Goal: Transaction & Acquisition: Book appointment/travel/reservation

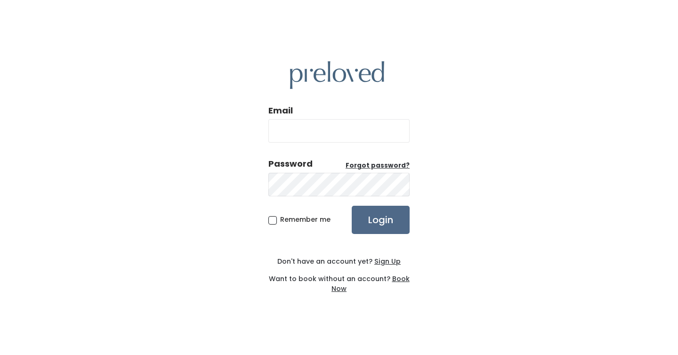
click at [347, 135] on input "Email" at bounding box center [338, 131] width 141 height 24
type input "kaitlinwride@gmail.com"
click at [280, 219] on span "Remember me" at bounding box center [305, 219] width 50 height 9
click at [280, 219] on input "Remember me" at bounding box center [283, 218] width 6 height 6
checkbox input "true"
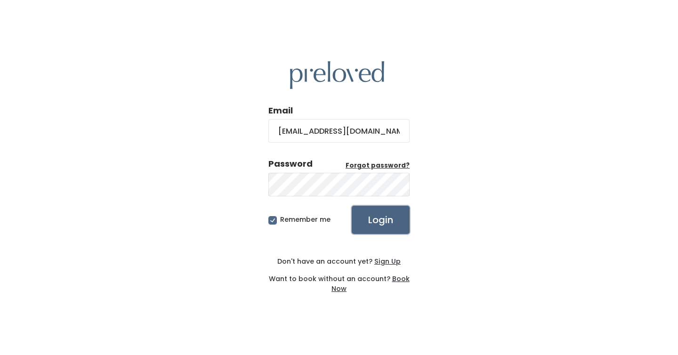
click at [394, 219] on input "Login" at bounding box center [381, 220] width 58 height 28
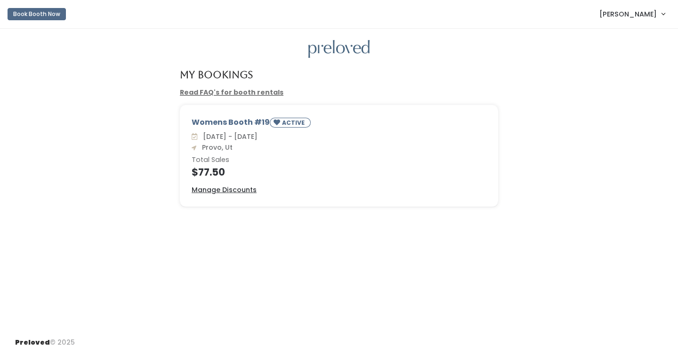
click at [642, 9] on span "[PERSON_NAME]" at bounding box center [628, 14] width 57 height 10
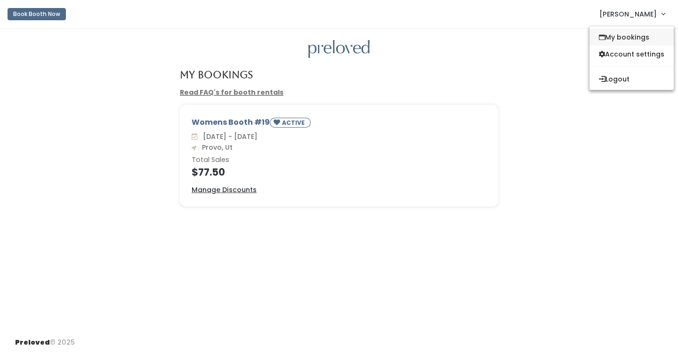
click at [636, 37] on link "My bookings" at bounding box center [632, 37] width 84 height 17
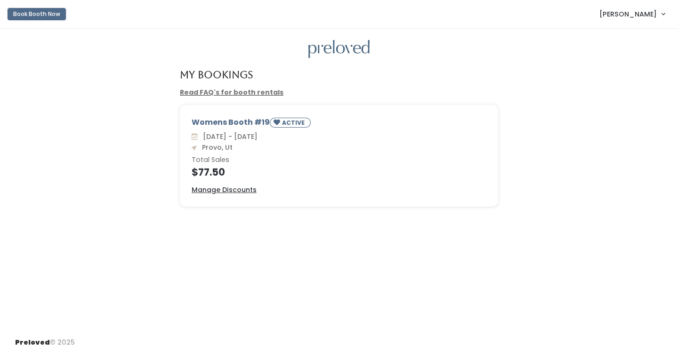
click at [47, 14] on button "Book Booth Now" at bounding box center [37, 14] width 58 height 12
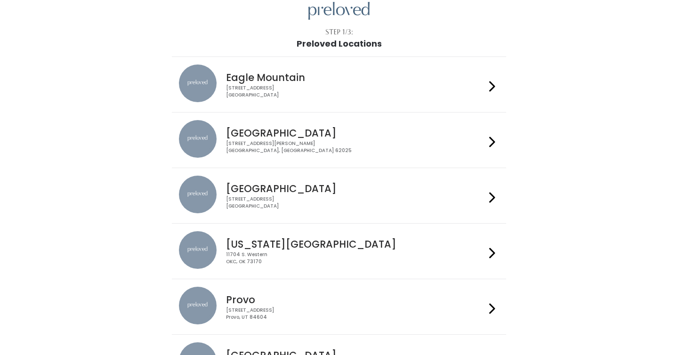
scroll to position [74, 0]
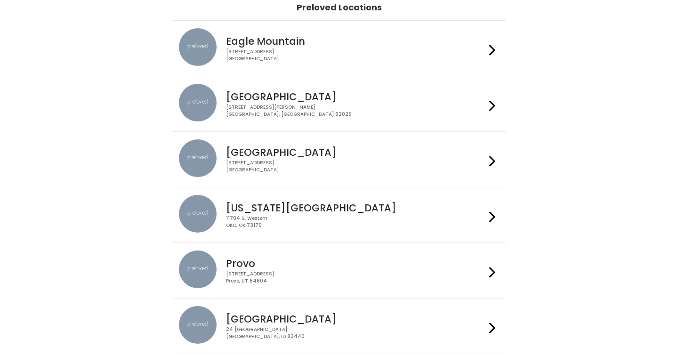
click at [245, 288] on div "Provo 230 W Cougar Blvd Provo, UT 84604" at bounding box center [339, 271] width 320 height 40
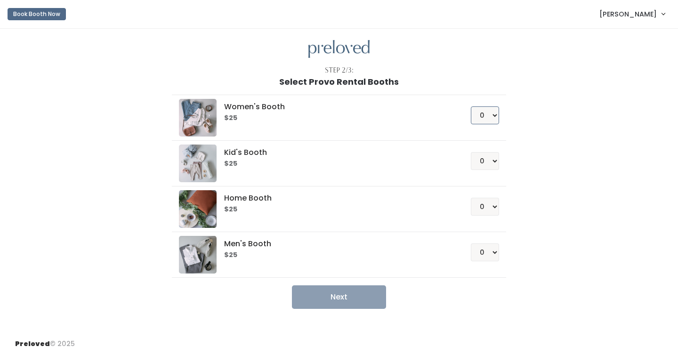
click at [484, 114] on select "0 1 2 3 4" at bounding box center [485, 115] width 28 height 18
select select "1"
click at [361, 300] on button "Next" at bounding box center [339, 297] width 94 height 24
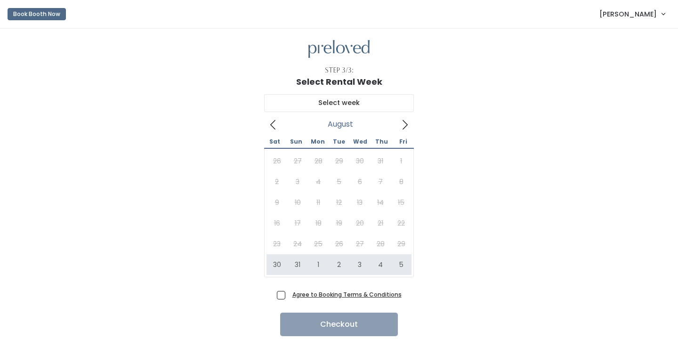
scroll to position [17, 0]
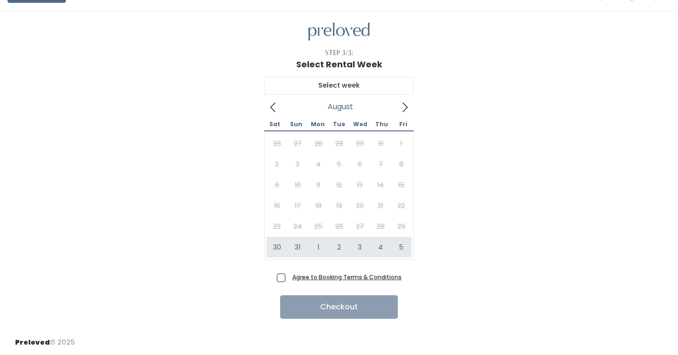
click at [406, 108] on icon at bounding box center [405, 107] width 10 height 10
click at [276, 108] on icon at bounding box center [273, 107] width 10 height 10
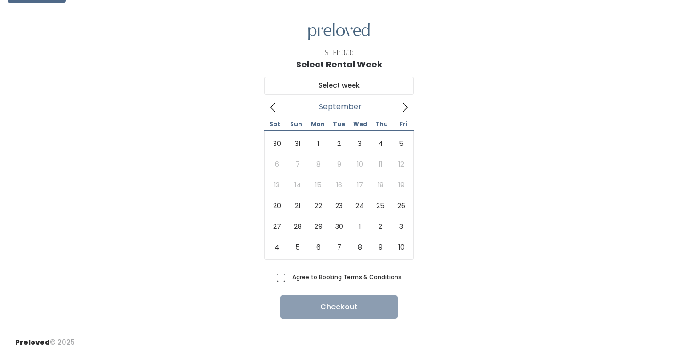
click at [405, 104] on icon at bounding box center [405, 107] width 10 height 10
click at [328, 86] on input "text" at bounding box center [339, 86] width 150 height 18
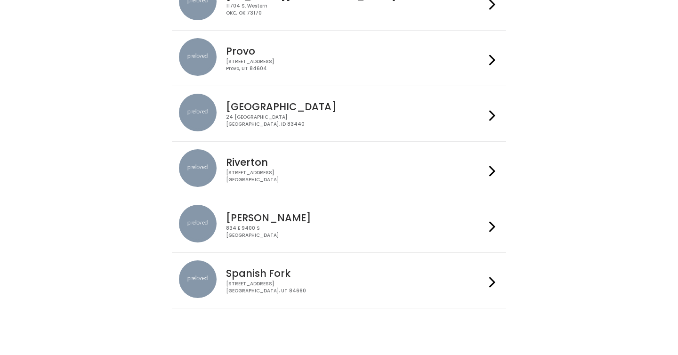
scroll to position [287, 0]
click at [280, 278] on h4 "Spanish Fork" at bounding box center [355, 273] width 259 height 11
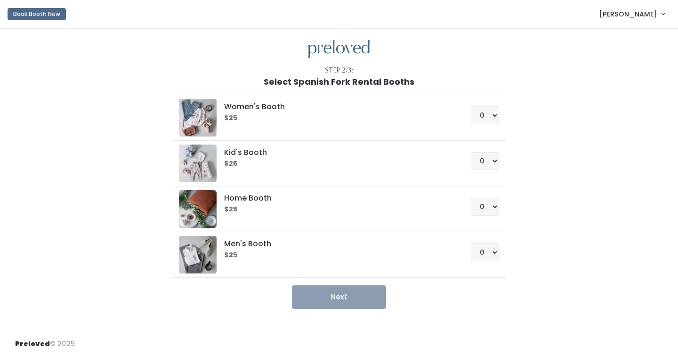
click at [269, 117] on h6 "$25" at bounding box center [336, 118] width 224 height 8
click at [485, 114] on select "0 1 2 3 4" at bounding box center [485, 115] width 28 height 18
select select "1"
click at [350, 297] on button "Next" at bounding box center [339, 297] width 94 height 24
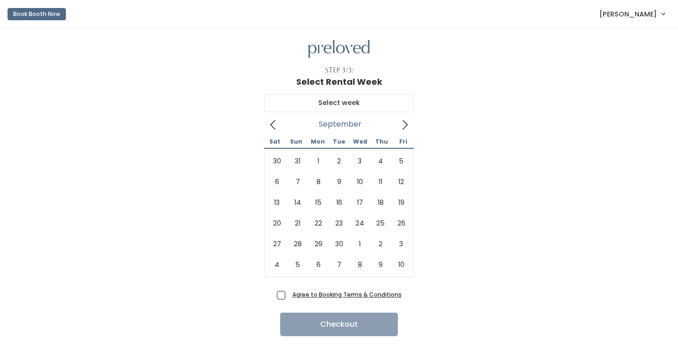
click at [406, 127] on icon at bounding box center [405, 125] width 10 height 10
click at [267, 129] on span at bounding box center [273, 124] width 18 height 15
click at [629, 17] on span "[PERSON_NAME]" at bounding box center [628, 14] width 57 height 10
